Goal: Information Seeking & Learning: Learn about a topic

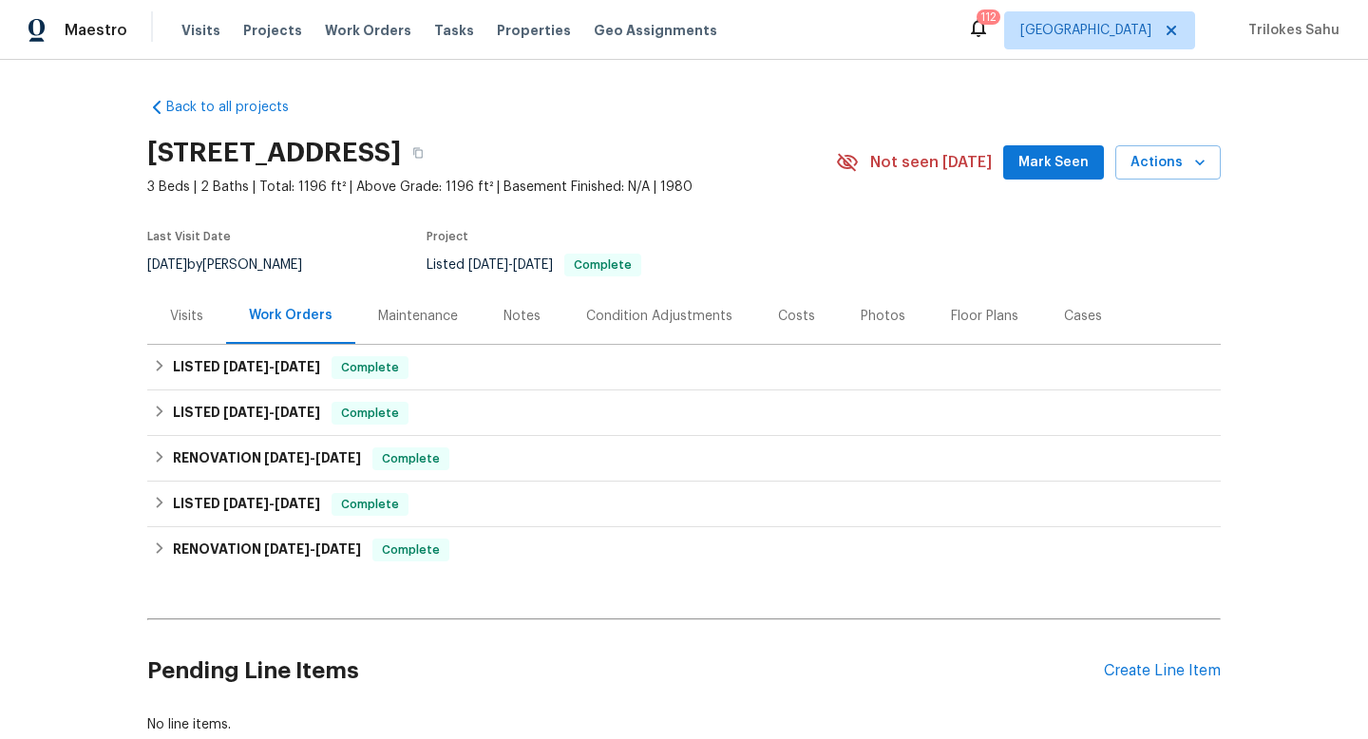
click at [195, 320] on div "Visits" at bounding box center [186, 316] width 33 height 19
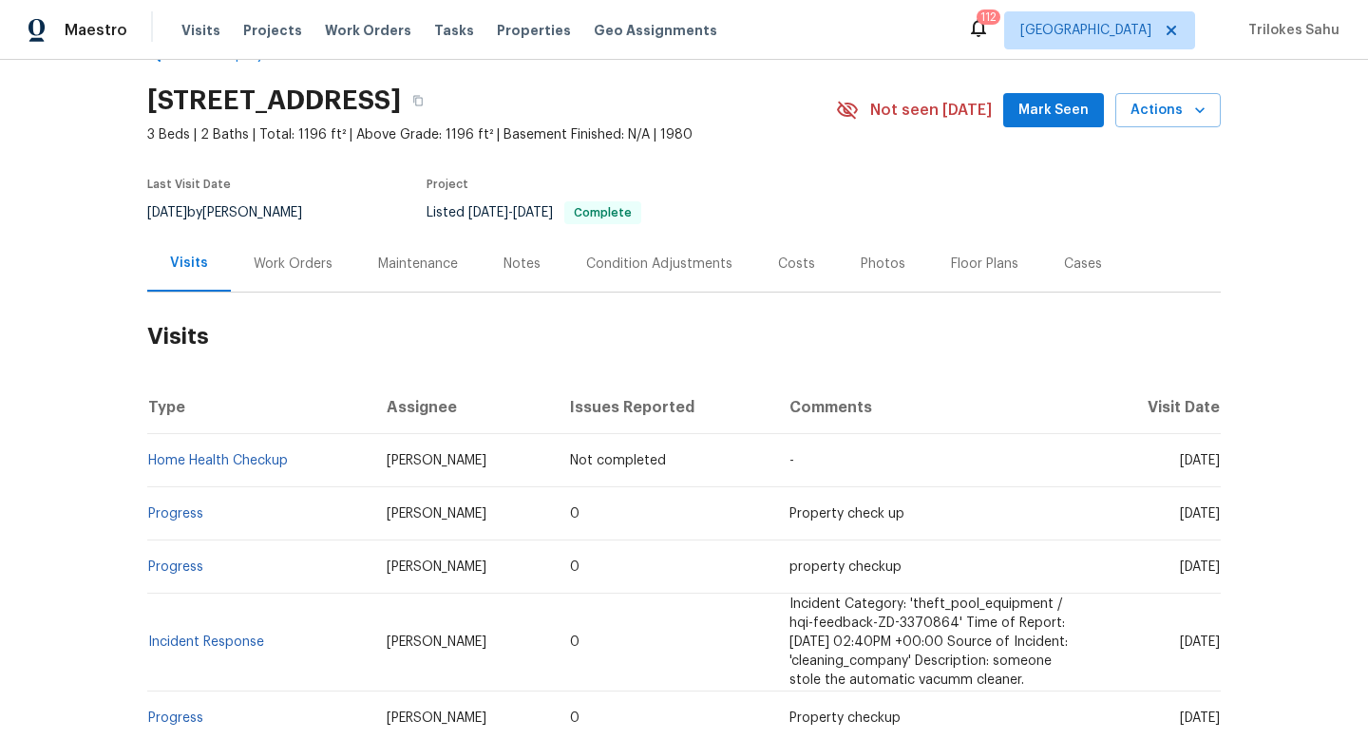
scroll to position [53, 0]
drag, startPoint x: 1216, startPoint y: 505, endPoint x: 1117, endPoint y: 511, distance: 99.0
click at [1117, 511] on td "Wed, Sep 03 2025" at bounding box center [1159, 512] width 124 height 53
click at [1097, 522] on td "Wed, Sep 03 2025" at bounding box center [1159, 512] width 124 height 53
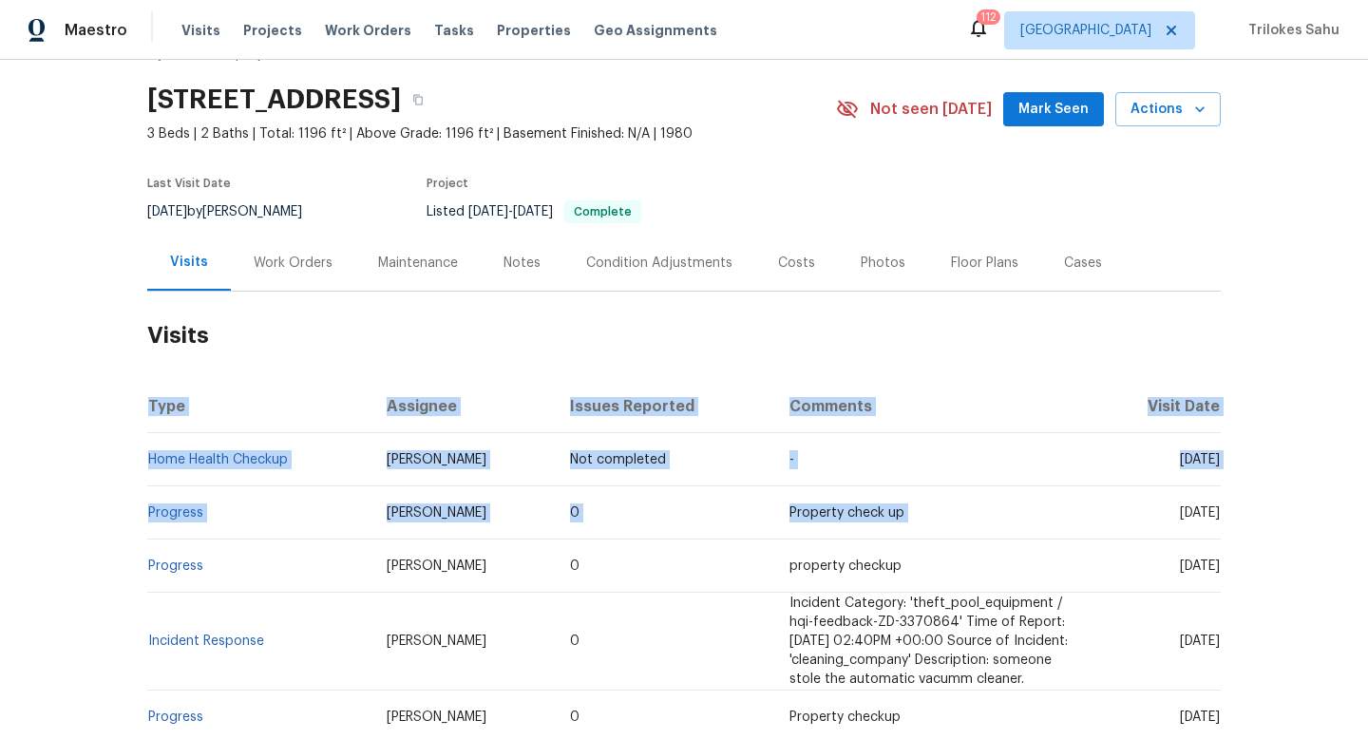
drag, startPoint x: 1105, startPoint y: 513, endPoint x: 1222, endPoint y: 512, distance: 116.9
click at [1222, 512] on div "Back to all projects 1913 N Verano Way, Chandler, AZ 85224 3 Beds | 2 Baths | T…" at bounding box center [684, 399] width 1368 height 679
copy table "Type Assignee Issues Reported Comments Visit Date Home Health Checkup Melissa M…"
click at [1222, 512] on div "Back to all projects 1913 N Verano Way, Chandler, AZ 85224 3 Beds | 2 Baths | T…" at bounding box center [684, 399] width 1368 height 679
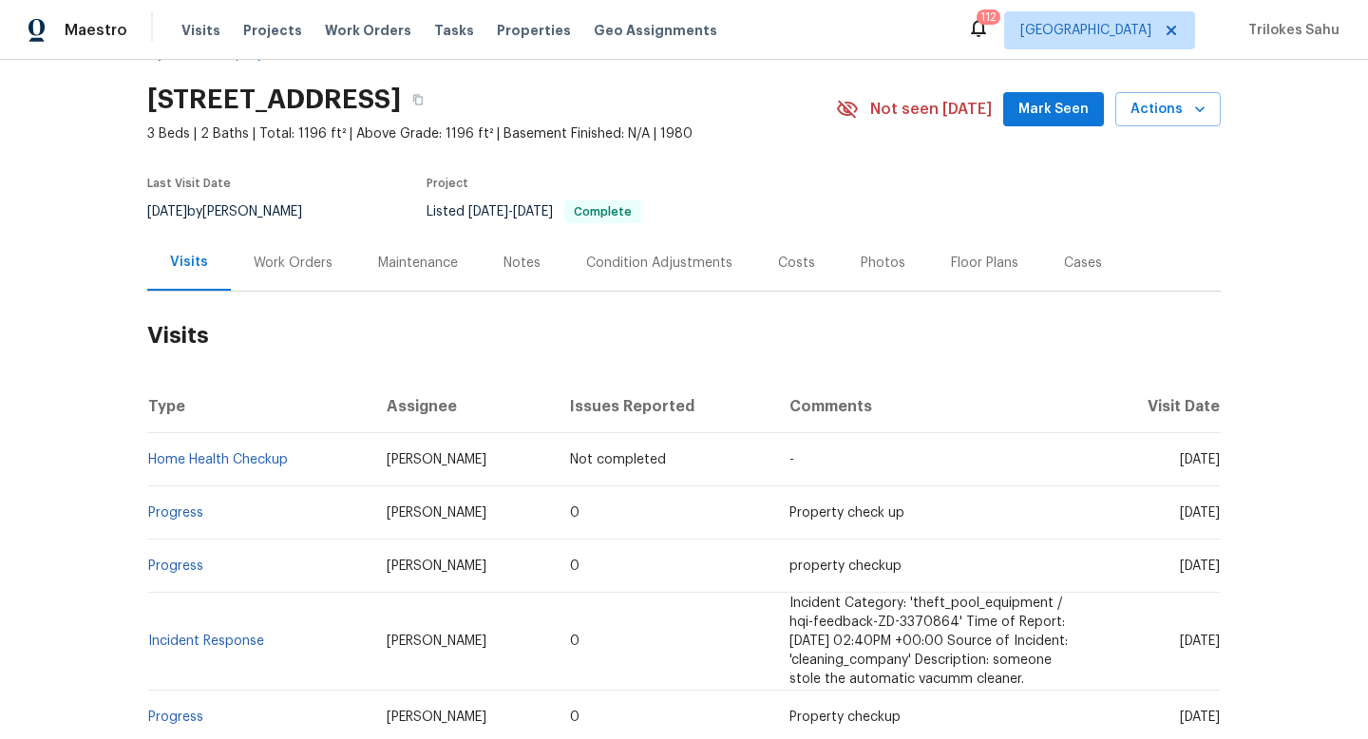
drag, startPoint x: 1222, startPoint y: 512, endPoint x: 1125, endPoint y: 511, distance: 96.9
click at [1125, 511] on div "Back to all projects 1913 N Verano Way, Chandler, AZ 85224 3 Beds | 2 Baths | T…" at bounding box center [684, 399] width 1368 height 679
click at [1097, 510] on td "Wed, Sep 03 2025" at bounding box center [1159, 512] width 124 height 53
drag, startPoint x: 1108, startPoint y: 510, endPoint x: 1220, endPoint y: 505, distance: 112.3
click at [1220, 505] on td "Wed, Sep 03 2025" at bounding box center [1159, 512] width 124 height 53
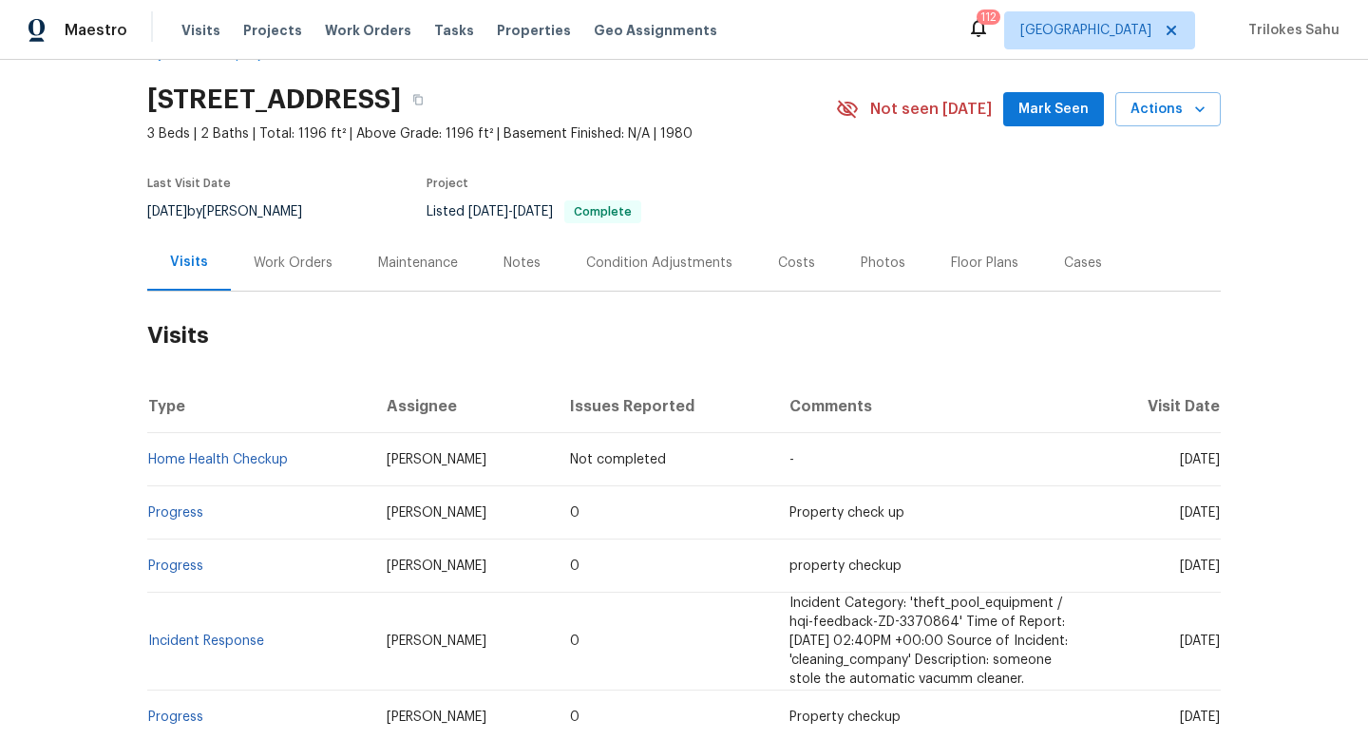
copy span "Wed, Sep 03 2025"
click at [295, 273] on div "Work Orders" at bounding box center [293, 263] width 124 height 56
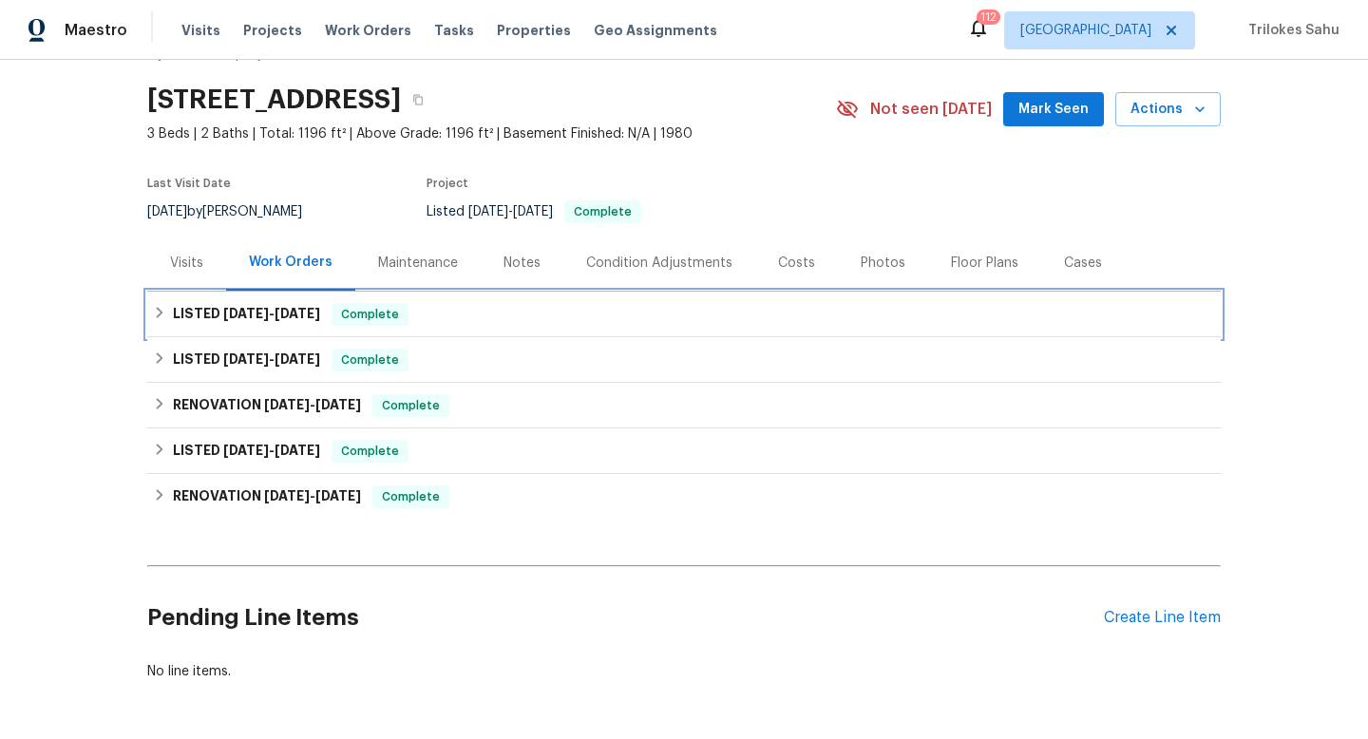
click at [149, 301] on div "LISTED 8/13/25 - 8/15/25 Complete" at bounding box center [684, 315] width 1074 height 46
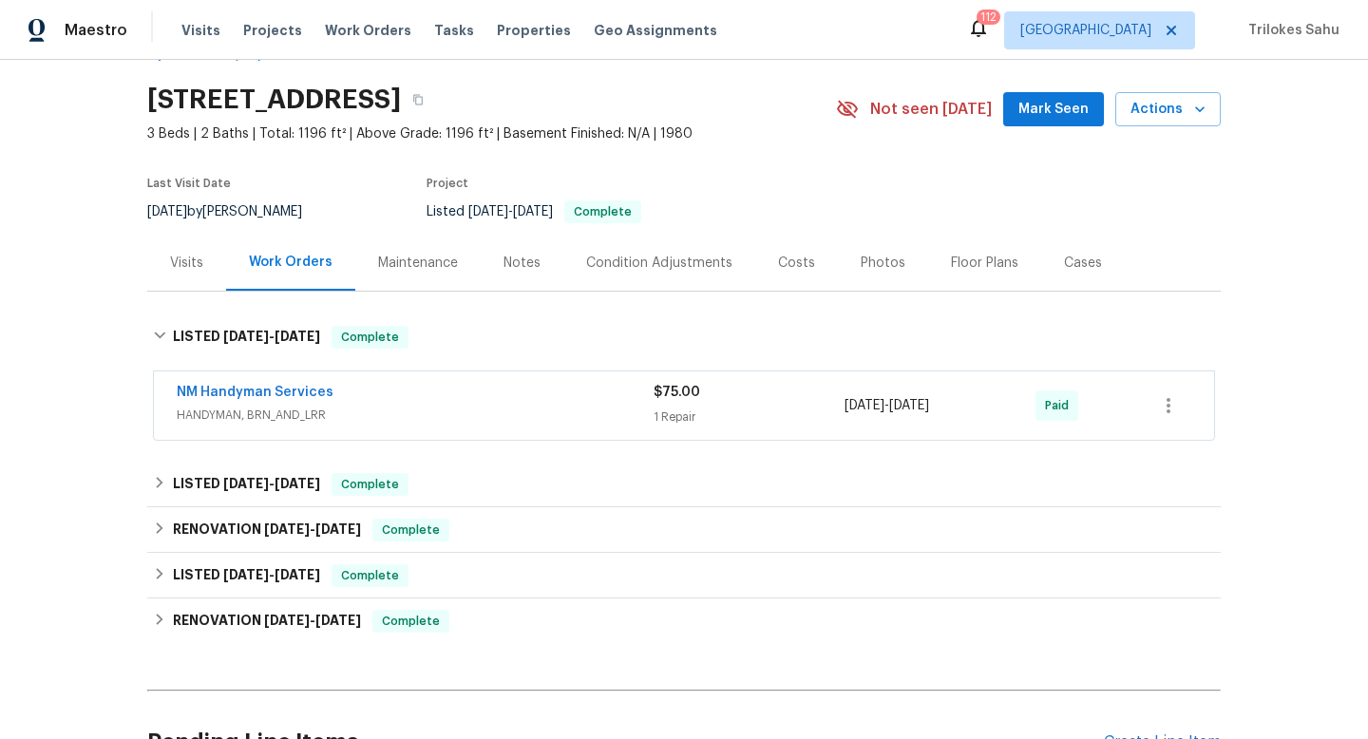
drag, startPoint x: 839, startPoint y: 404, endPoint x: 905, endPoint y: 403, distance: 65.6
click at [905, 403] on div "NM Handyman Services HANDYMAN, BRN_AND_LRR $75.00 1 Repair 8/13/2025 - 8/15/202…" at bounding box center [661, 406] width 969 height 46
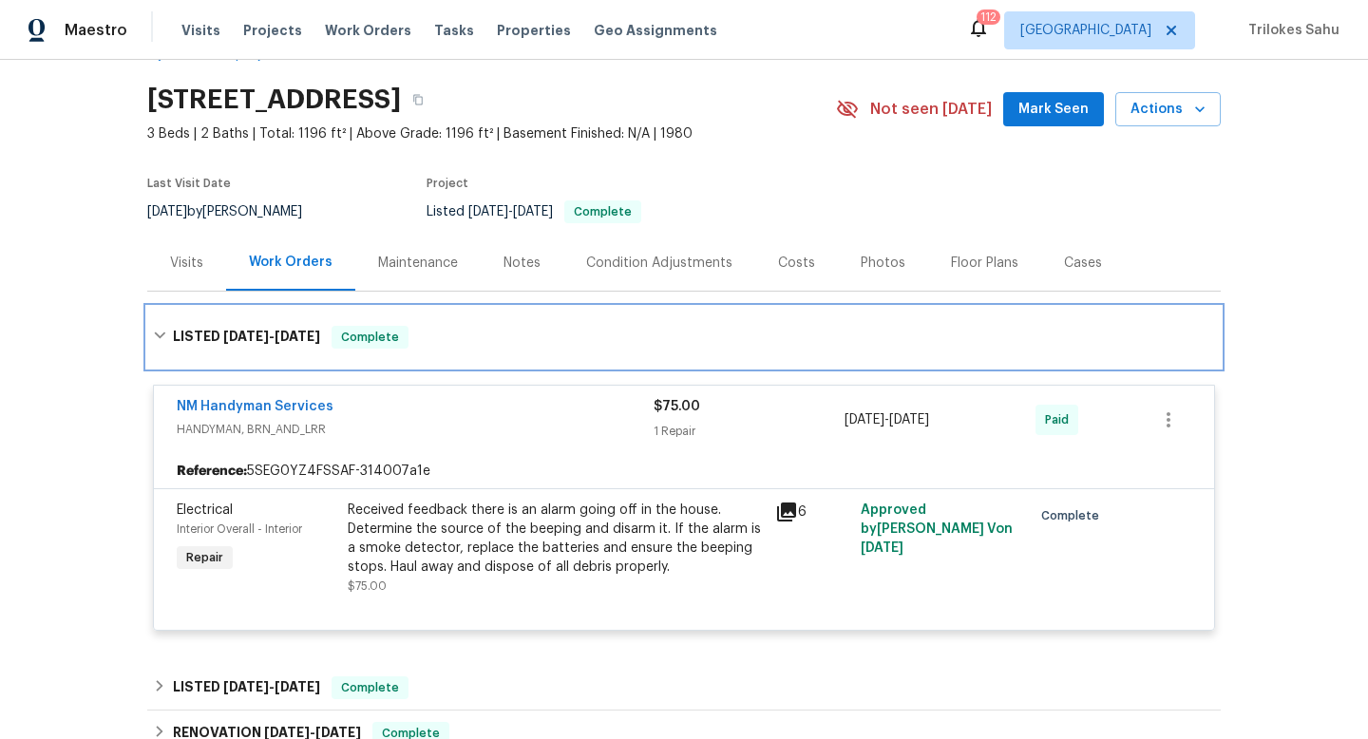
click at [917, 350] on div "LISTED 8/13/25 - 8/15/25 Complete" at bounding box center [684, 337] width 1074 height 61
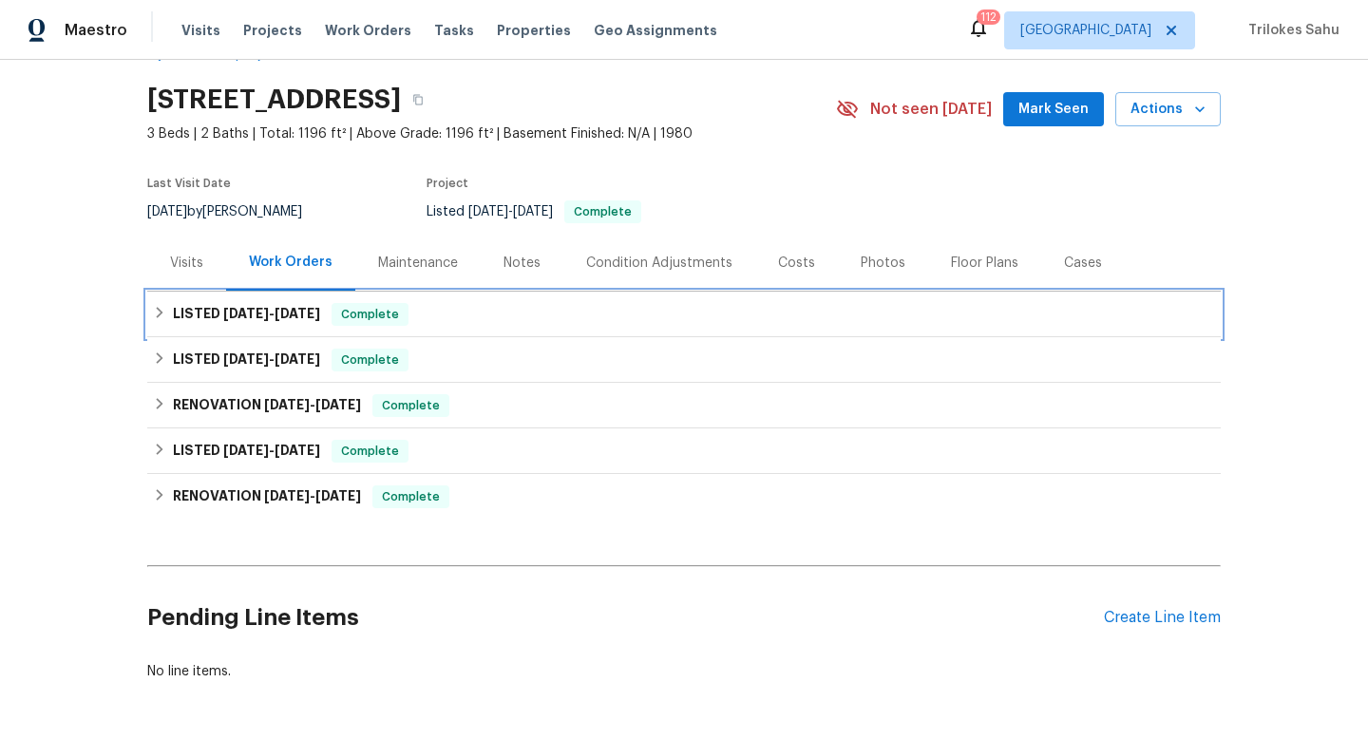
click at [858, 325] on div "LISTED 8/13/25 - 8/15/25 Complete" at bounding box center [684, 314] width 1062 height 23
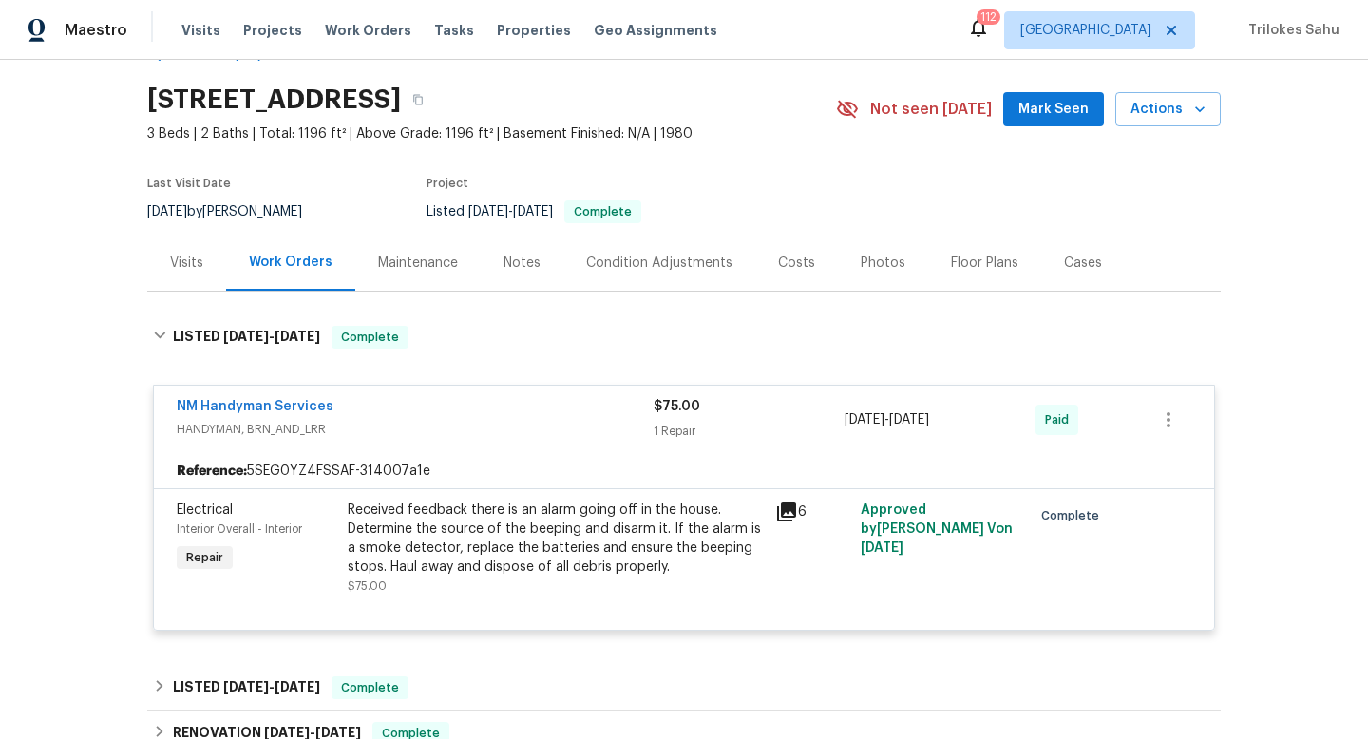
click at [1270, 385] on div "Back to all projects 1913 N Verano Way, Chandler, AZ 85224 3 Beds | 2 Baths | T…" at bounding box center [684, 399] width 1368 height 679
drag, startPoint x: 906, startPoint y: 421, endPoint x: 845, endPoint y: 418, distance: 61.8
click at [845, 418] on span "8/13/2025 - 8/15/2025" at bounding box center [887, 419] width 85 height 19
copy span "8/13/2025"
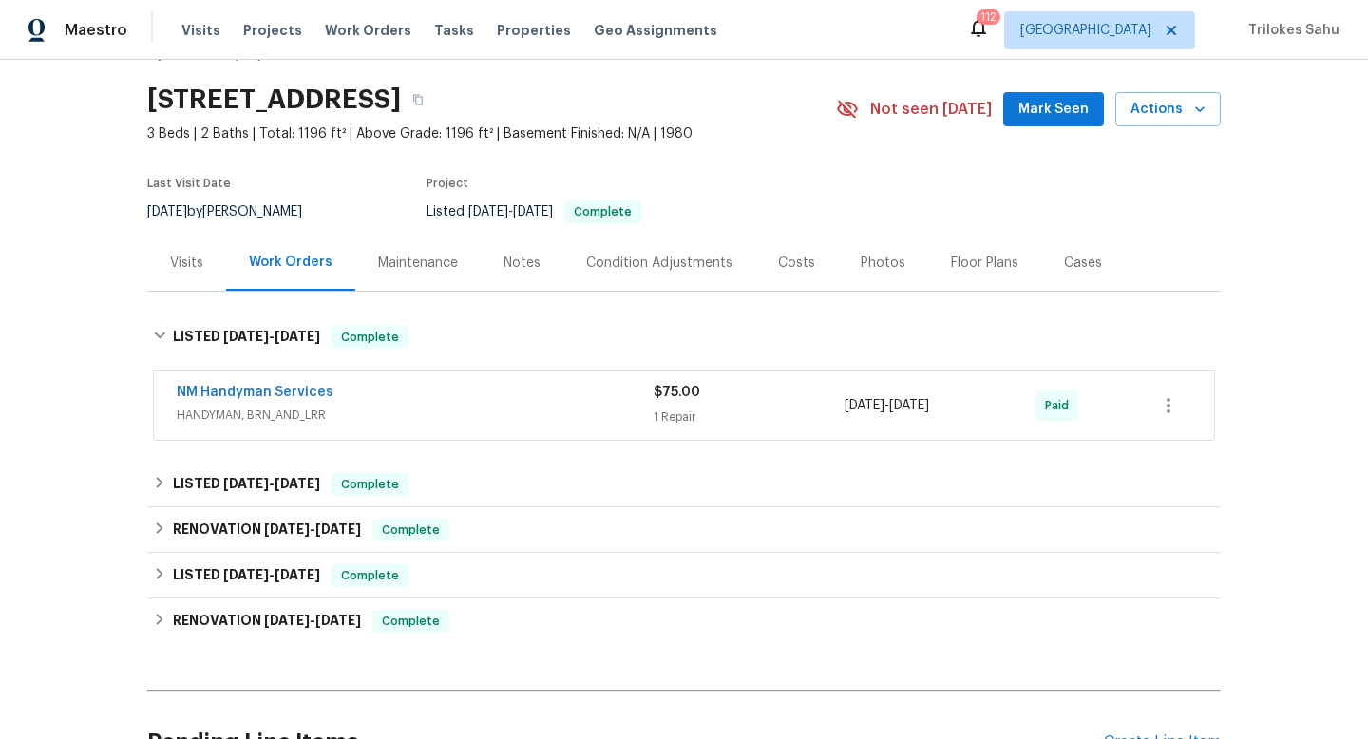
click at [212, 418] on span "HANDYMAN, BRN_AND_LRR" at bounding box center [415, 415] width 477 height 19
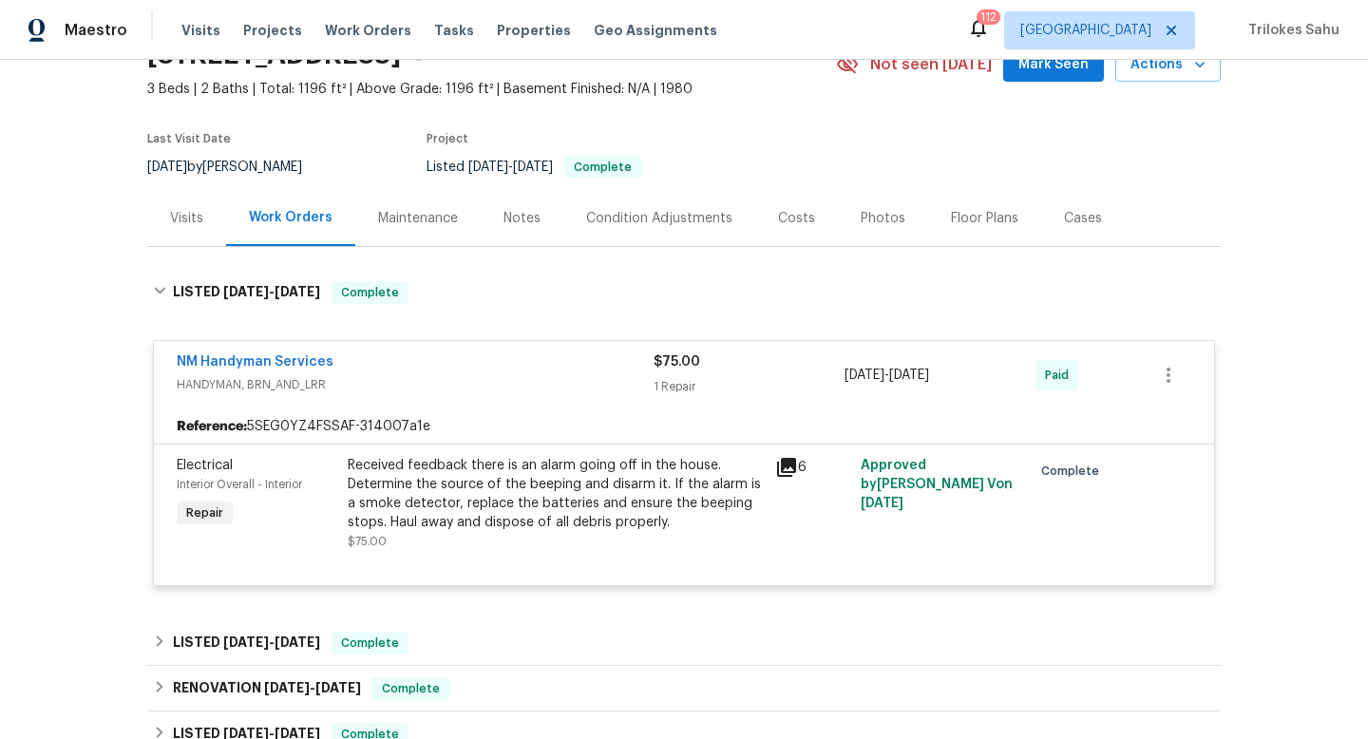
scroll to position [101, 0]
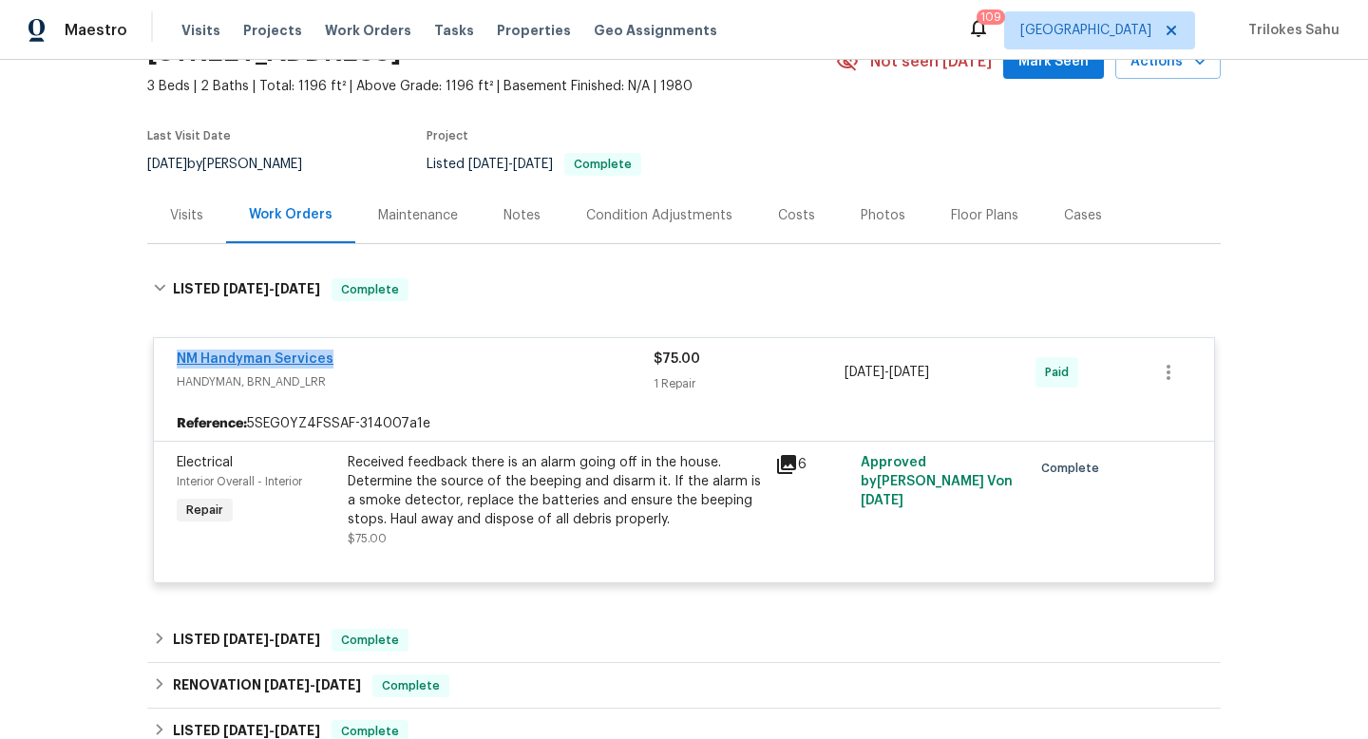
drag, startPoint x: 341, startPoint y: 356, endPoint x: 180, endPoint y: 360, distance: 161.6
click at [180, 360] on div "NM Handyman Services" at bounding box center [415, 361] width 477 height 23
copy link "NM Handyman Services"
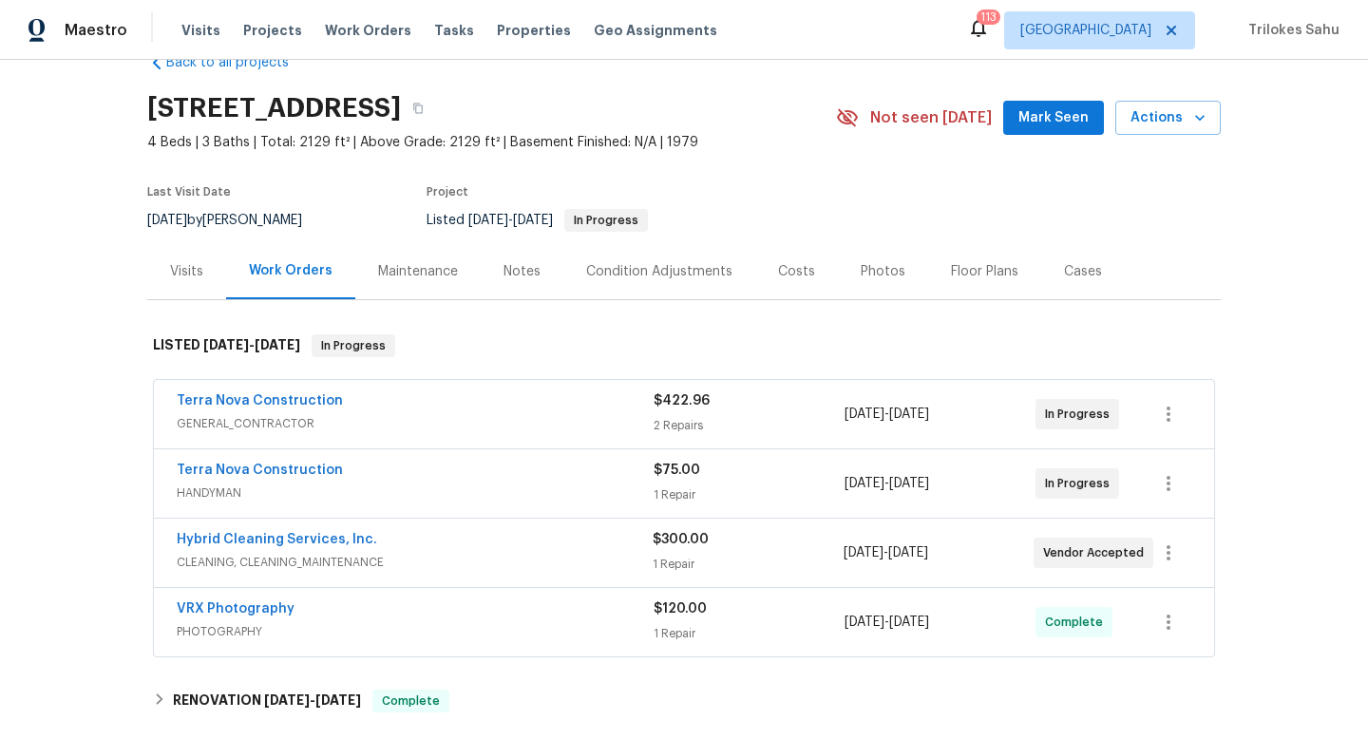
scroll to position [47, 0]
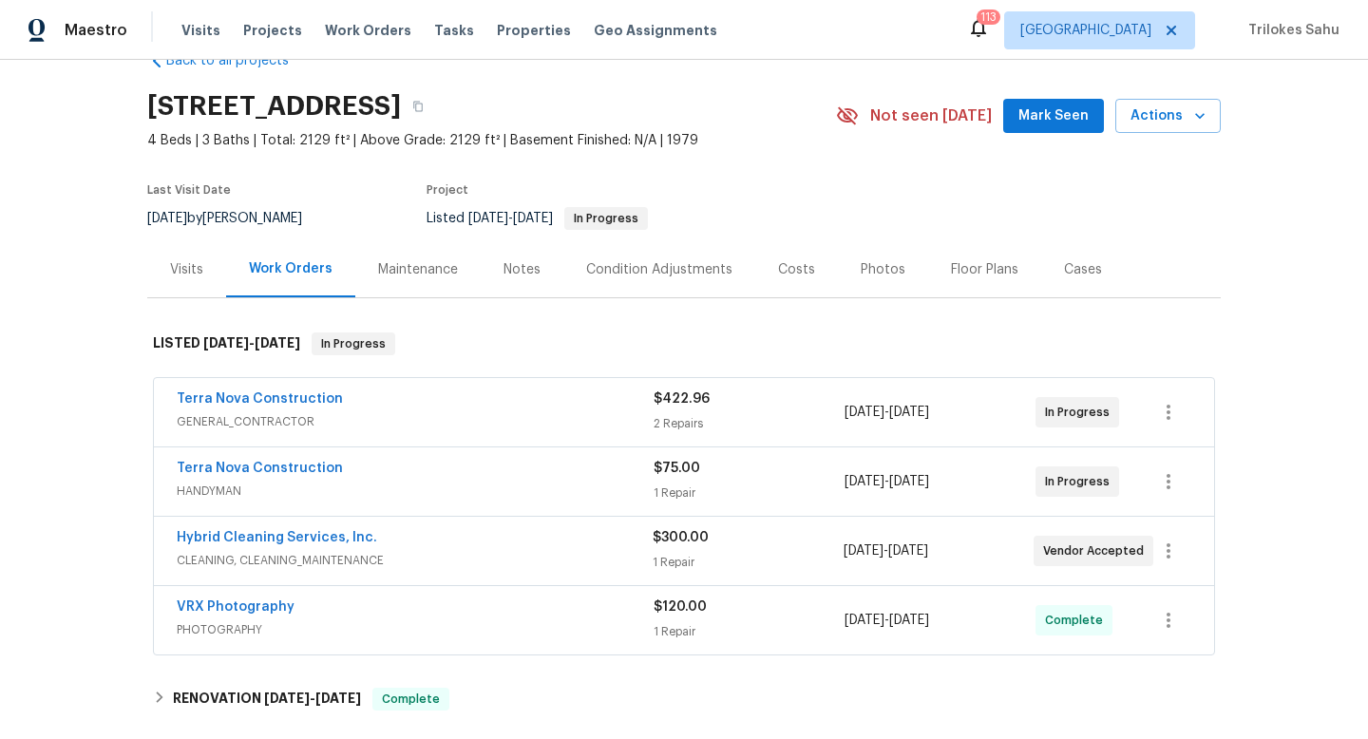
click at [279, 558] on span "CLEANING, CLEANING_MAINTENANCE" at bounding box center [415, 560] width 476 height 19
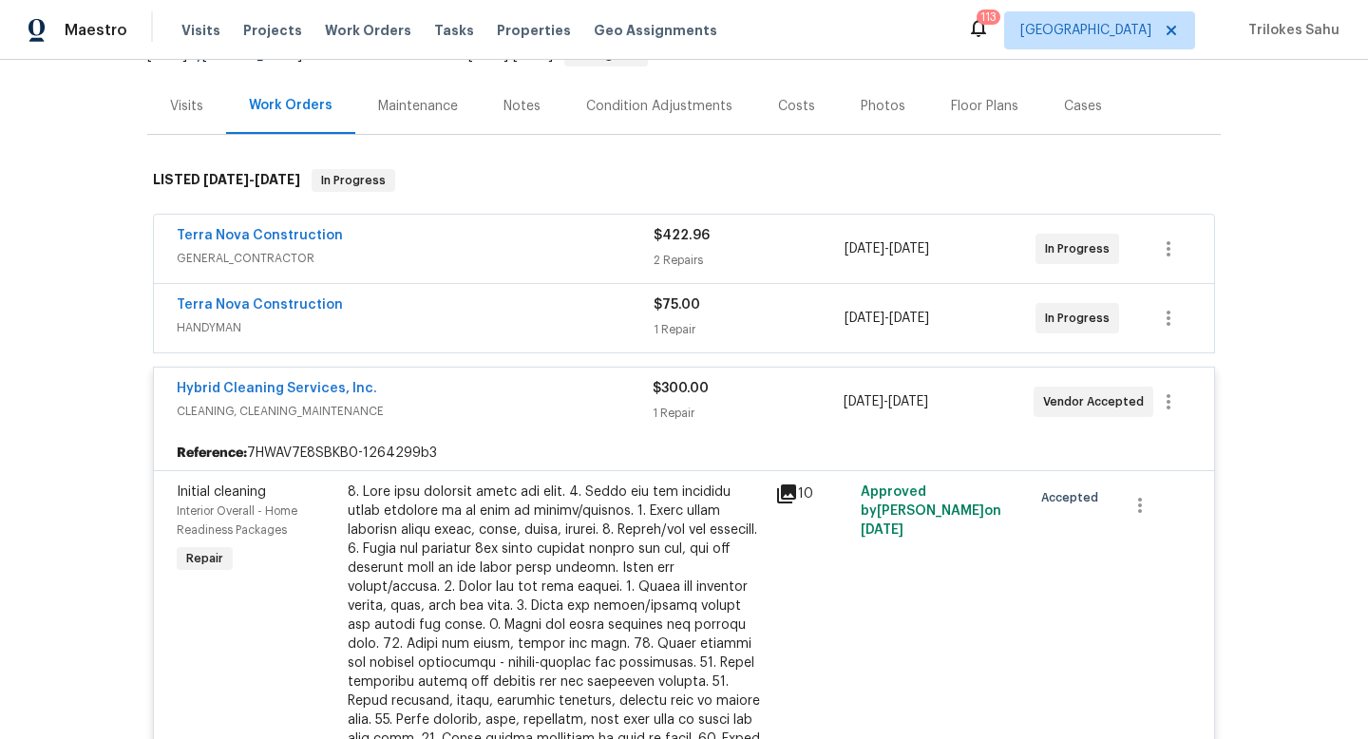
scroll to position [277, 0]
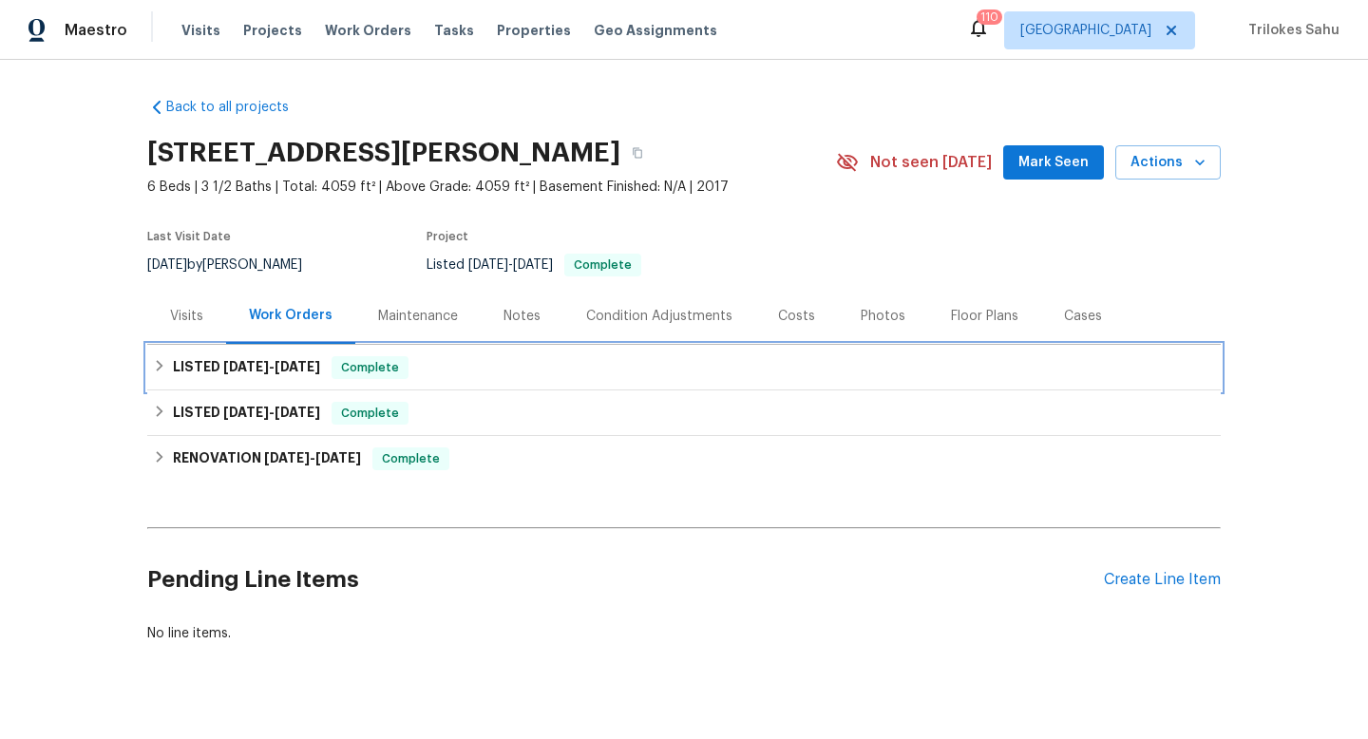
click at [156, 368] on icon at bounding box center [159, 365] width 13 height 13
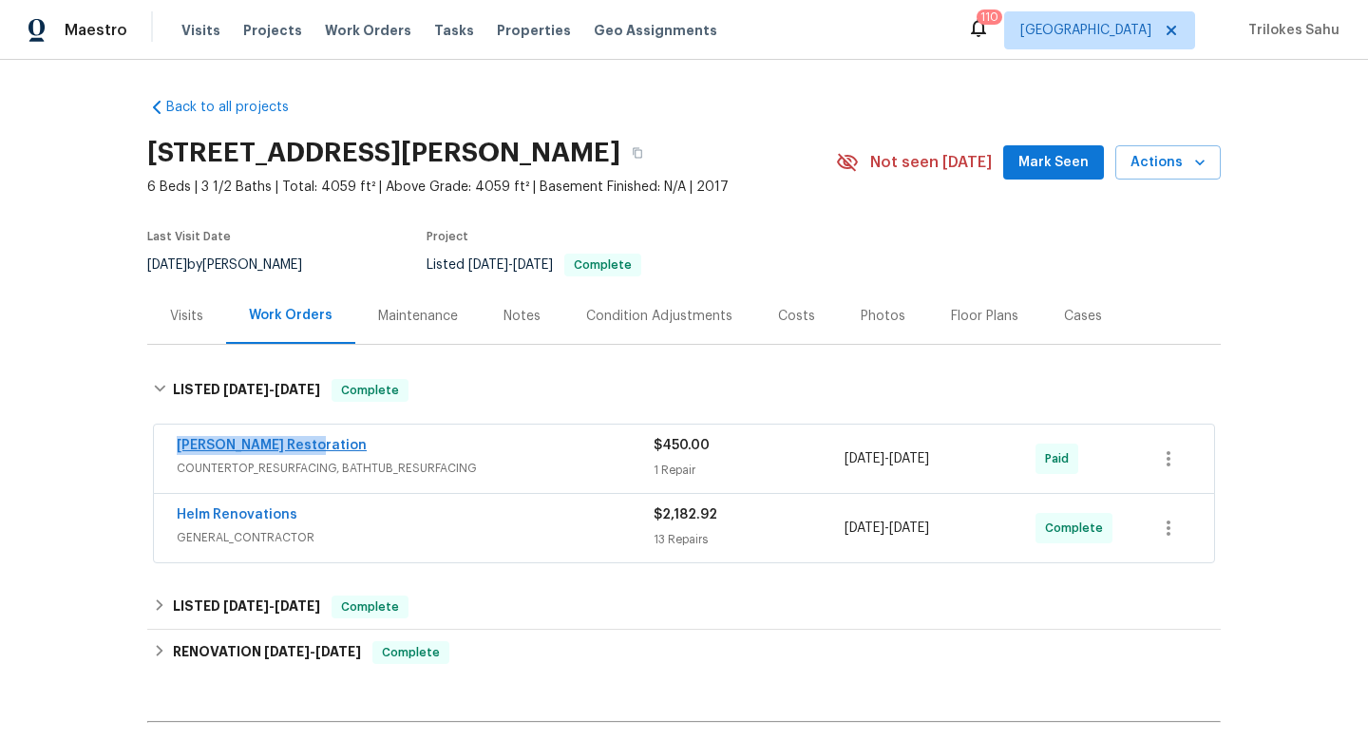
drag, startPoint x: 309, startPoint y: 446, endPoint x: 178, endPoint y: 448, distance: 131.2
click at [178, 448] on div "Griffin Restoration" at bounding box center [415, 447] width 477 height 23
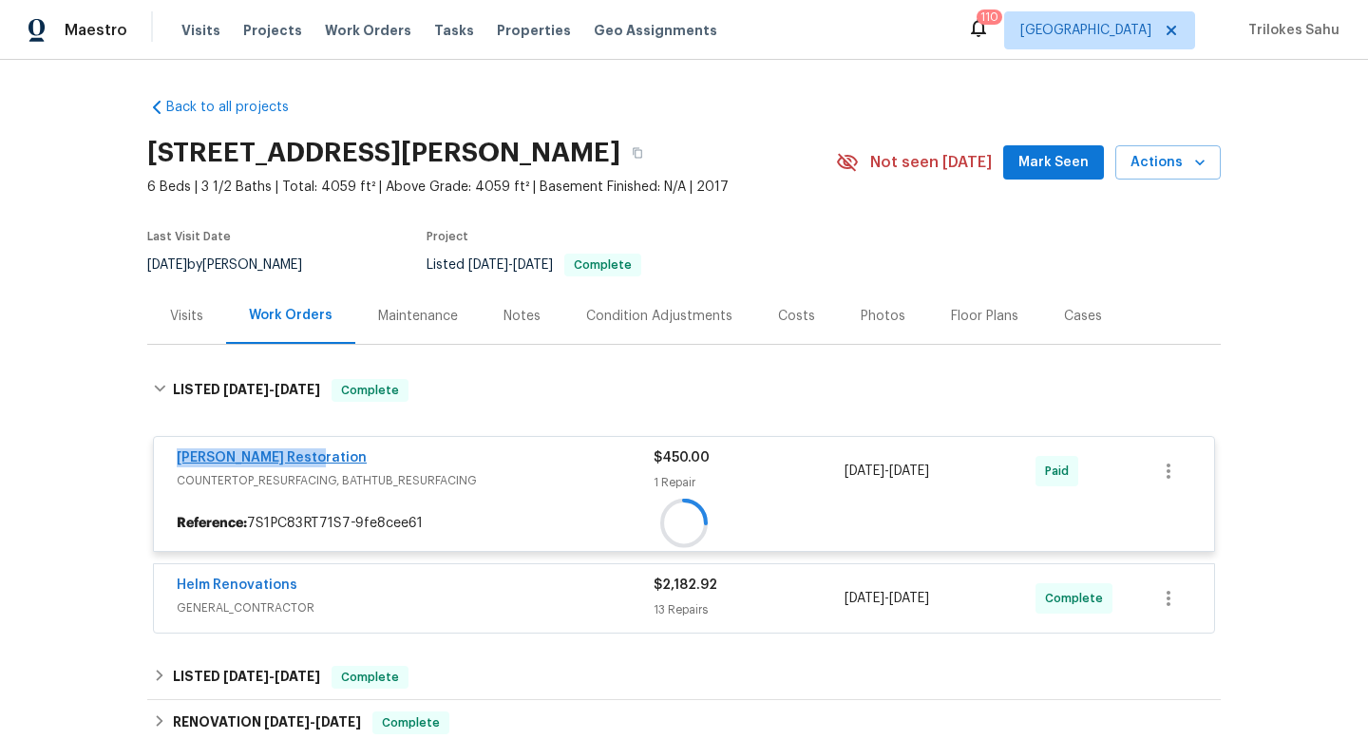
copy link "Griffin Restoration"
